Goal: Find contact information

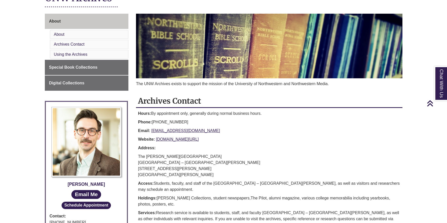
scroll to position [51, 0]
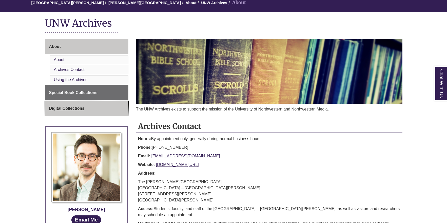
click at [81, 106] on span "Digital Collections" at bounding box center [66, 108] width 35 height 4
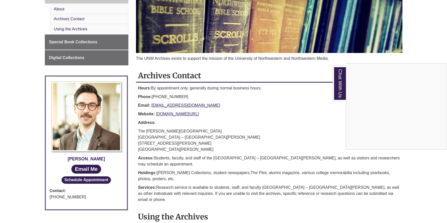
scroll to position [127, 0]
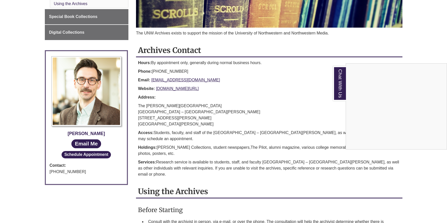
click at [85, 144] on div "Chat With Us" at bounding box center [223, 111] width 447 height 223
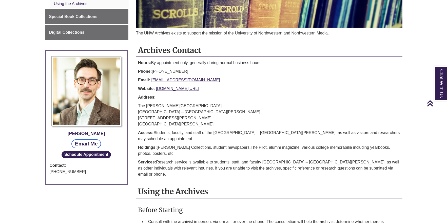
click at [85, 144] on link "Email Me" at bounding box center [86, 143] width 30 height 9
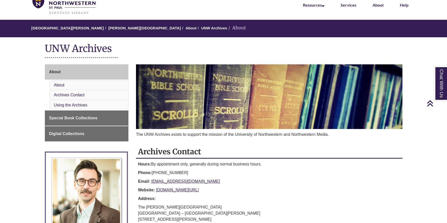
scroll to position [0, 0]
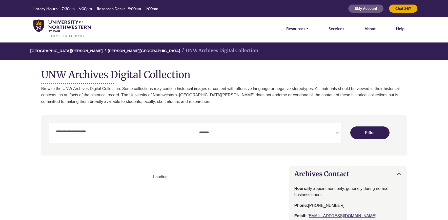
select select "Database Subject Filter"
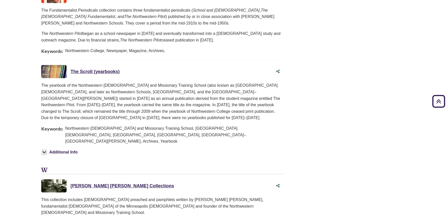
scroll to position [633, 0]
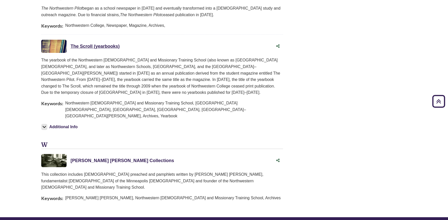
click at [99, 158] on link "William Bell Riley Collections This link opens in a new window" at bounding box center [123, 160] width 104 height 5
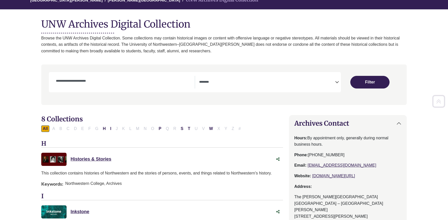
scroll to position [0, 0]
